Goal: Check status: Check status

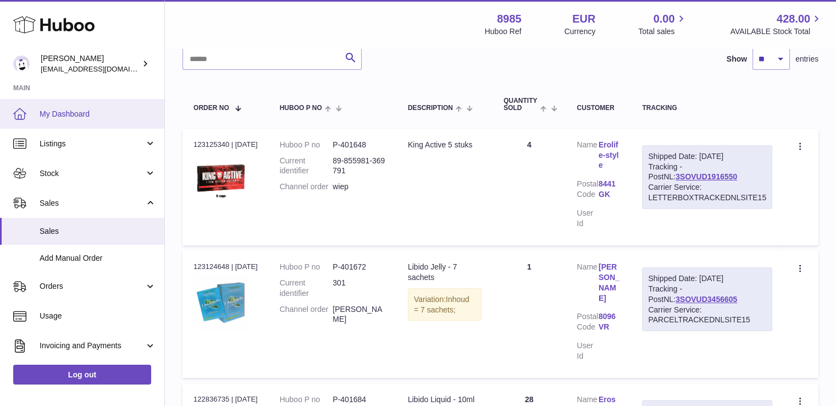
click at [68, 110] on span "My Dashboard" at bounding box center [98, 114] width 117 height 10
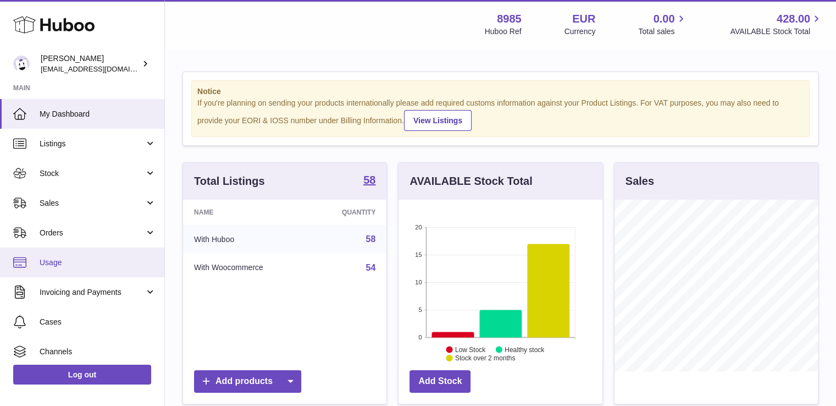
scroll to position [171, 204]
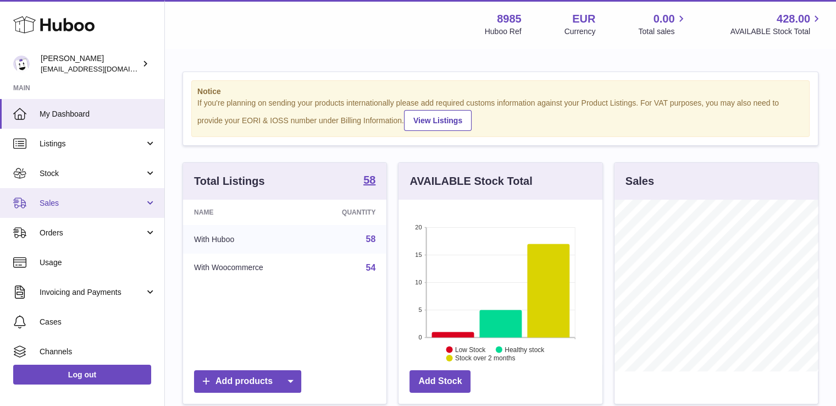
click at [66, 198] on span "Sales" at bounding box center [92, 203] width 105 height 10
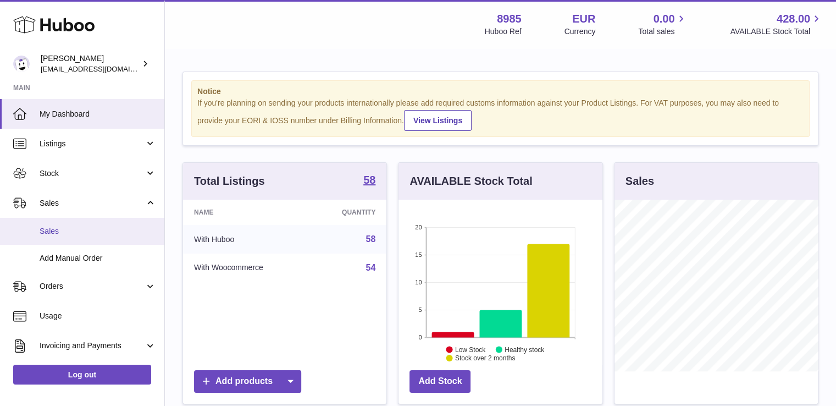
click at [74, 231] on span "Sales" at bounding box center [98, 231] width 117 height 10
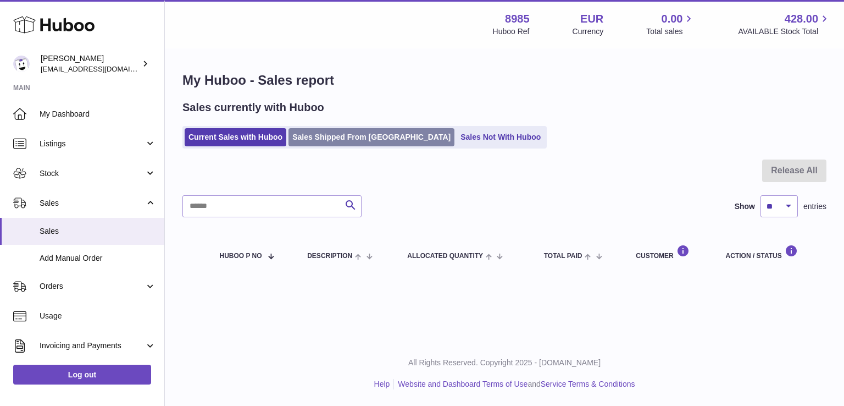
click at [348, 132] on link "Sales Shipped From [GEOGRAPHIC_DATA]" at bounding box center [372, 137] width 166 height 18
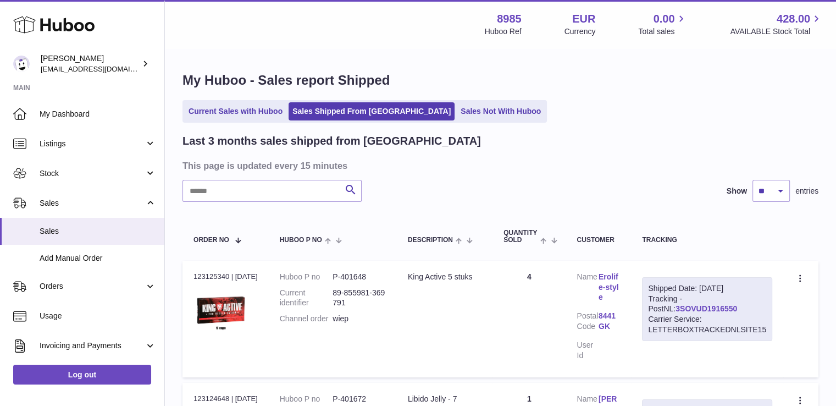
click at [678, 307] on link "3SOVUD1916550" at bounding box center [706, 308] width 62 height 9
drag, startPoint x: 648, startPoint y: 285, endPoint x: 776, endPoint y: 328, distance: 135.0
click at [776, 328] on td "Shipped Date: [DATE] Tracking - PostNL: 3SOVUD1916550 Carrier Service: LETTERBO…" at bounding box center [707, 318] width 152 height 117
copy div "Shipped Date: [DATE] Tracking - PostNL: 3SOVUD1916550 Carrier Service: LETTERBO…"
